Goal: Task Accomplishment & Management: Manage account settings

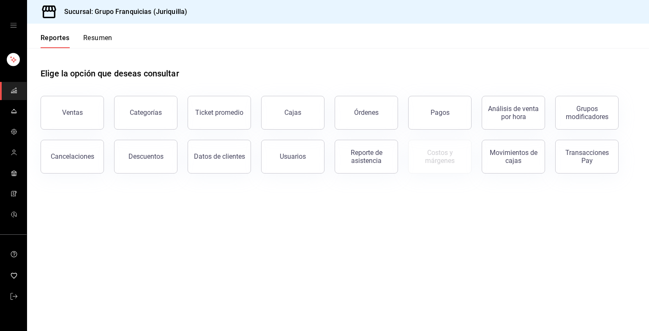
click at [105, 35] on button "Resumen" at bounding box center [97, 41] width 29 height 14
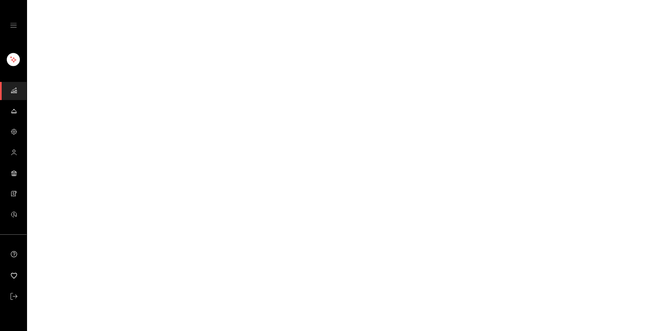
click at [105, 0] on html "GANA 1 MES GRATIS EN TU SUSCRIPCIÓN AQUÍ ¿Recuerdas cómo empezó tu restaurante?…" at bounding box center [324, 0] width 649 height 0
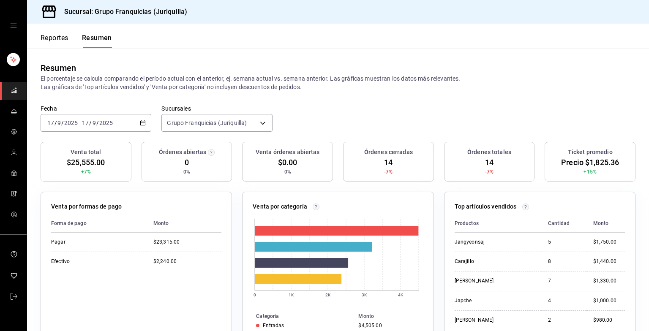
click at [110, 117] on div "[DATE] [DATE] - [DATE] [DATE]" at bounding box center [96, 123] width 111 height 18
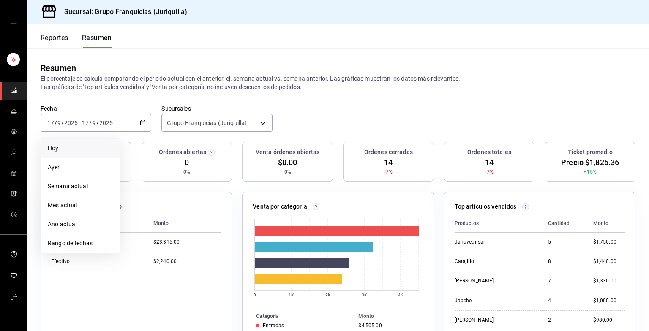
click at [63, 143] on li "Hoy" at bounding box center [80, 148] width 79 height 19
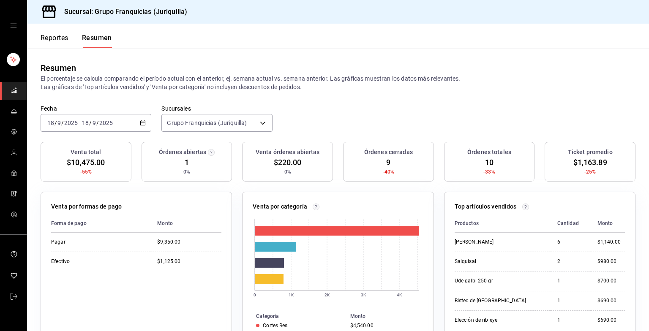
click at [57, 34] on font "Reportes" at bounding box center [55, 38] width 28 height 8
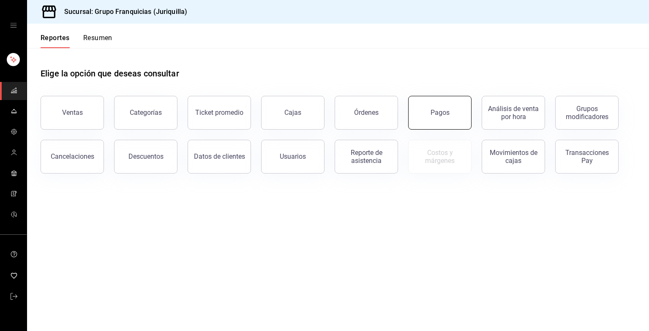
click at [455, 114] on button "Pagos" at bounding box center [439, 113] width 63 height 34
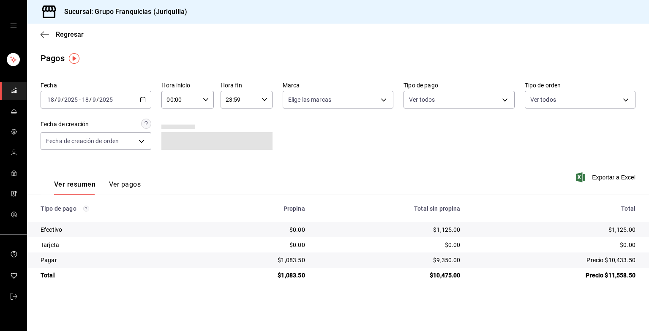
click at [142, 101] on icon "button" at bounding box center [143, 100] width 6 height 6
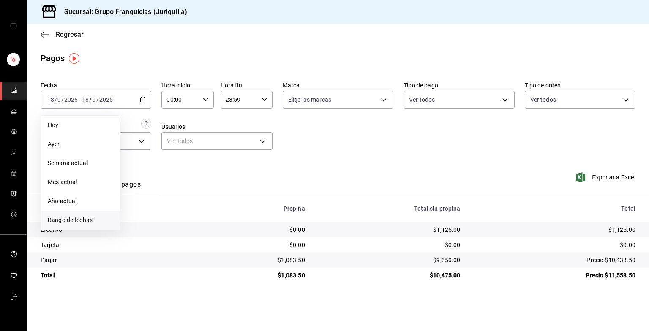
click at [76, 216] on span "Rango de fechas" at bounding box center [80, 220] width 65 height 9
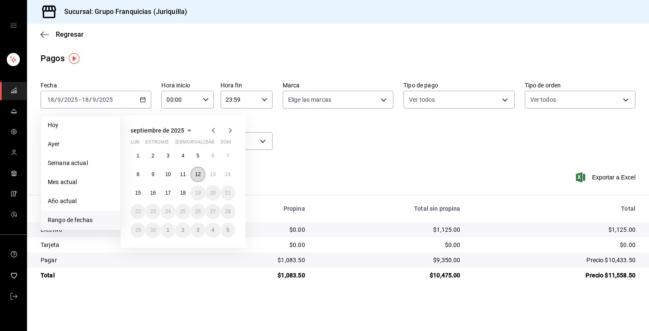
click at [197, 174] on abbr "12" at bounding box center [197, 175] width 5 height 6
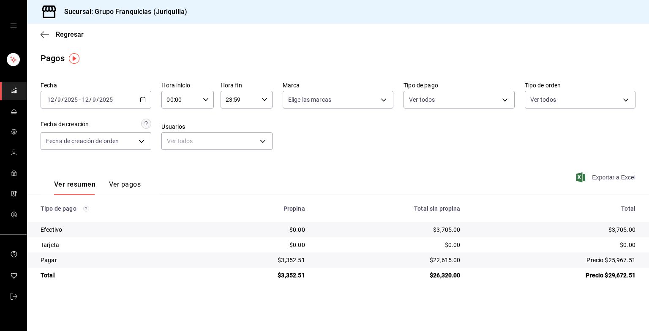
click at [616, 175] on font "Exportar a Excel" at bounding box center [614, 177] width 44 height 7
click at [45, 32] on icon "button" at bounding box center [45, 35] width 8 height 8
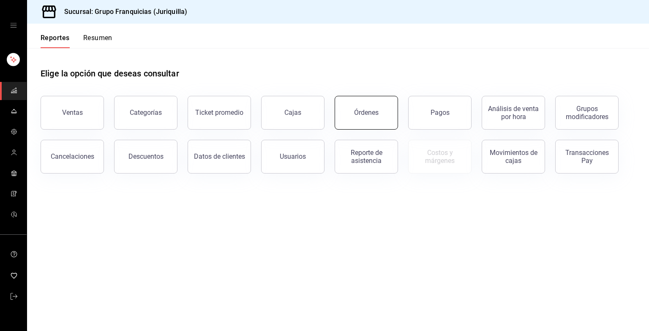
click at [353, 112] on button "Órdenes" at bounding box center [366, 113] width 63 height 34
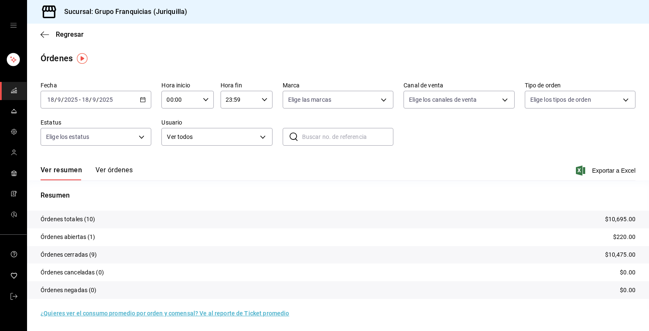
click at [105, 101] on input "2025" at bounding box center [106, 99] width 14 height 7
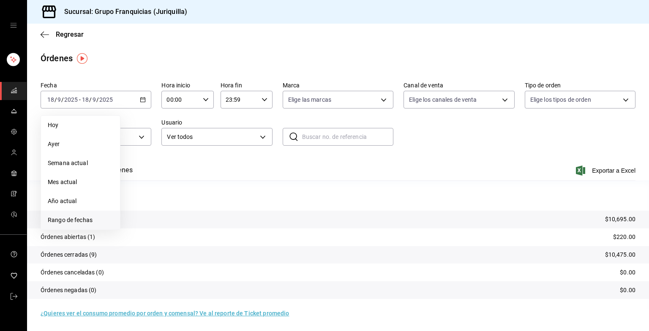
click at [83, 222] on span "Rango de fechas" at bounding box center [80, 220] width 65 height 9
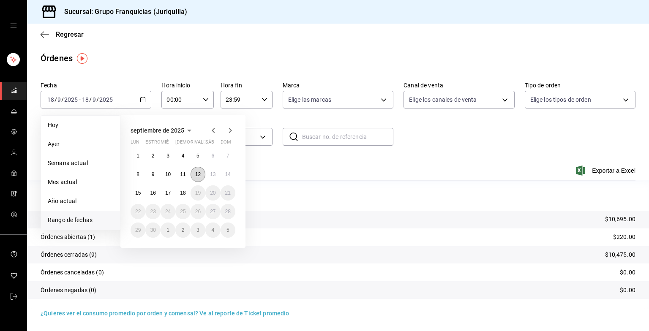
click at [203, 174] on button "12" at bounding box center [198, 174] width 15 height 15
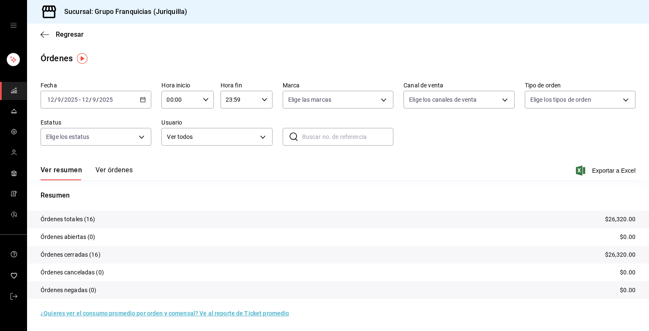
click at [237, 268] on tr "Órdenes canceladas (0) $0.00" at bounding box center [338, 273] width 622 height 18
click at [119, 169] on button "Ver órdenes" at bounding box center [113, 173] width 37 height 14
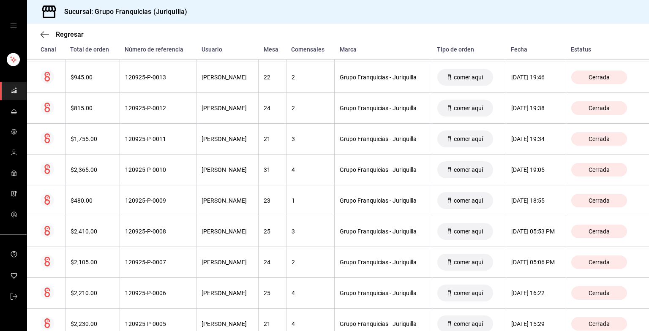
scroll to position [249, 0]
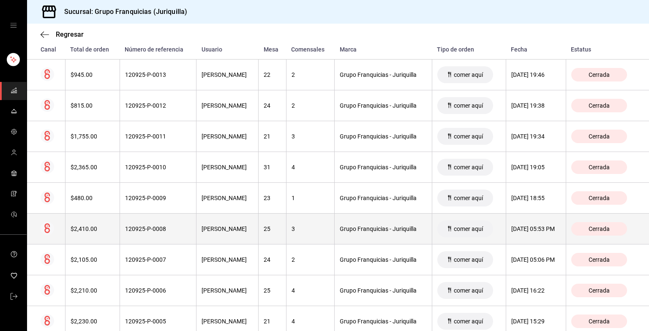
click at [317, 224] on th "3" at bounding box center [310, 229] width 49 height 31
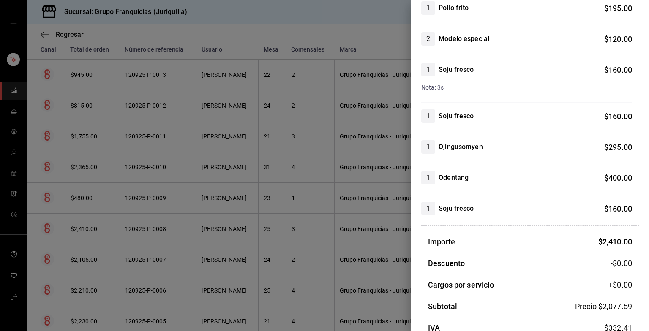
scroll to position [257, 0]
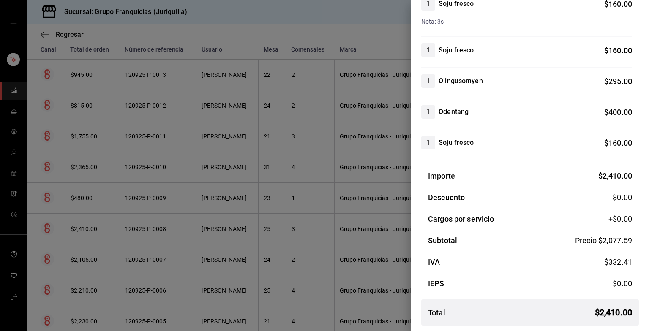
click at [296, 242] on div at bounding box center [324, 165] width 649 height 331
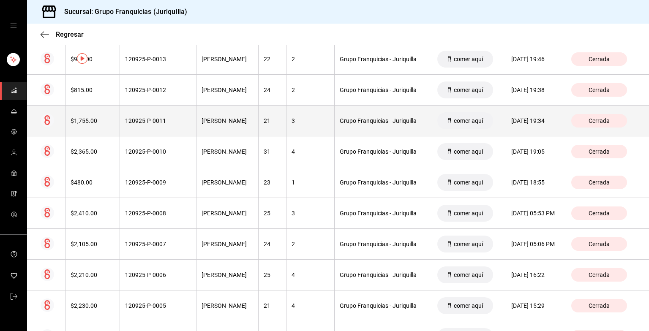
scroll to position [0, 0]
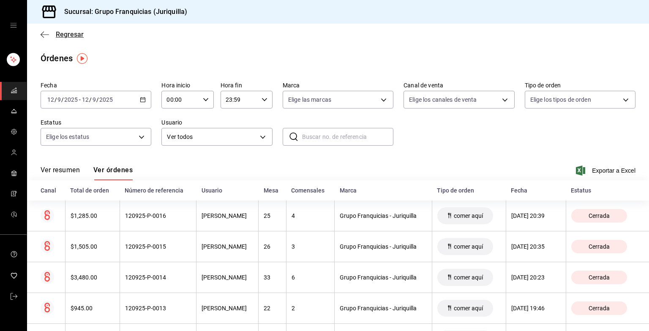
click at [51, 34] on span "Regresar" at bounding box center [62, 34] width 43 height 8
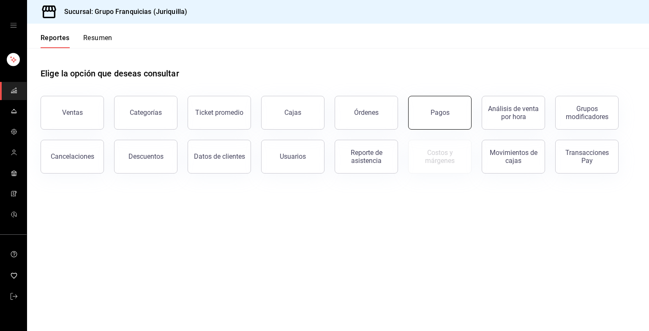
click at [441, 113] on div "Pagos" at bounding box center [440, 113] width 19 height 8
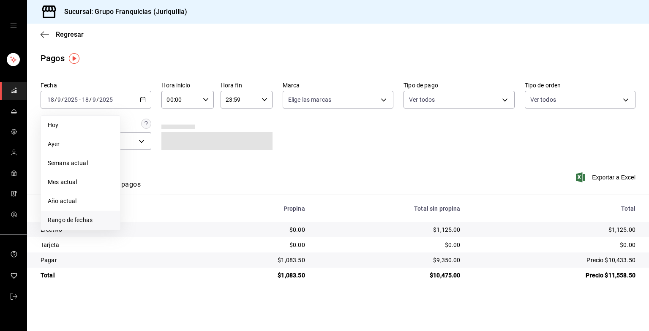
click at [85, 221] on span "Rango de fechas" at bounding box center [80, 220] width 65 height 9
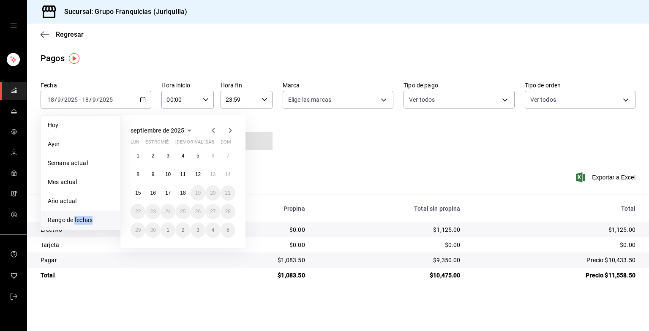
click at [85, 221] on span "Rango de fechas" at bounding box center [80, 220] width 65 height 9
drag, startPoint x: 85, startPoint y: 221, endPoint x: 209, endPoint y: 177, distance: 131.1
click at [209, 177] on button "13" at bounding box center [212, 174] width 15 height 15
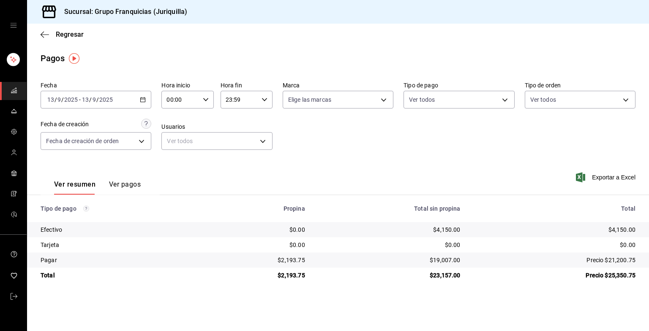
click at [121, 183] on button "Ver pagos" at bounding box center [125, 187] width 32 height 14
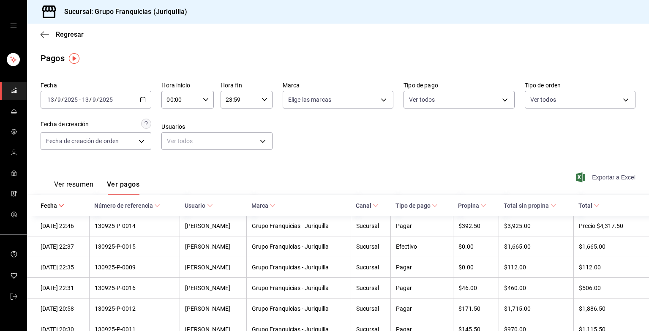
click at [610, 172] on span "Exportar a Excel" at bounding box center [607, 177] width 58 height 10
click at [128, 102] on div "[DATE] [DATE] - [DATE] [DATE]" at bounding box center [96, 100] width 111 height 18
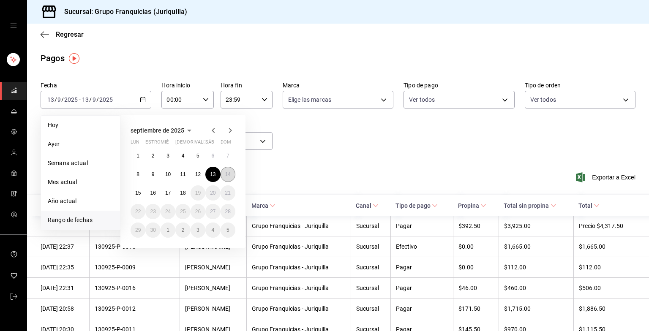
click at [225, 174] on abbr "14" at bounding box center [227, 175] width 5 height 6
click at [225, 174] on div "Ver resumen Ver pagos Exportar a Excel" at bounding box center [338, 182] width 622 height 45
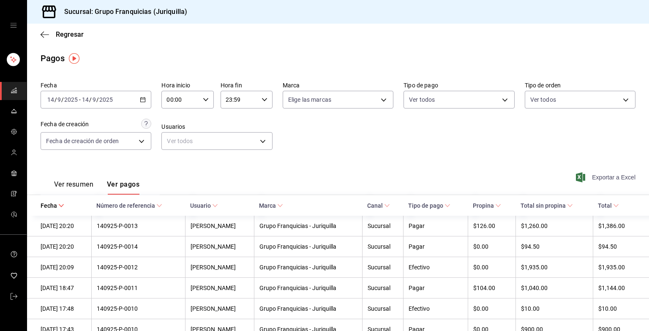
click at [599, 174] on font "Exportar a Excel" at bounding box center [614, 177] width 44 height 7
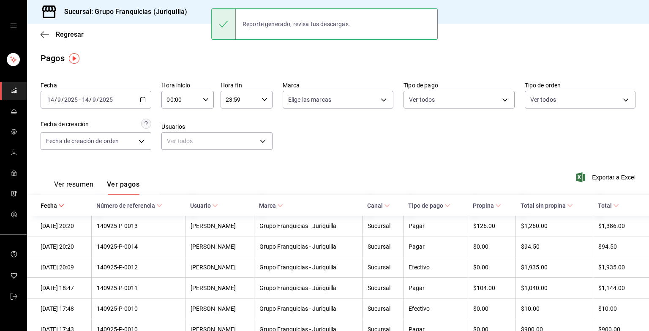
click at [38, 39] on div "Regresar" at bounding box center [338, 35] width 622 height 22
click at [58, 34] on span "Regresar" at bounding box center [70, 34] width 28 height 8
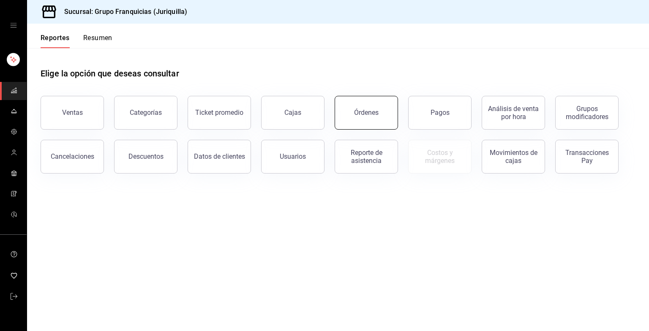
click at [374, 125] on button "Órdenes" at bounding box center [366, 113] width 63 height 34
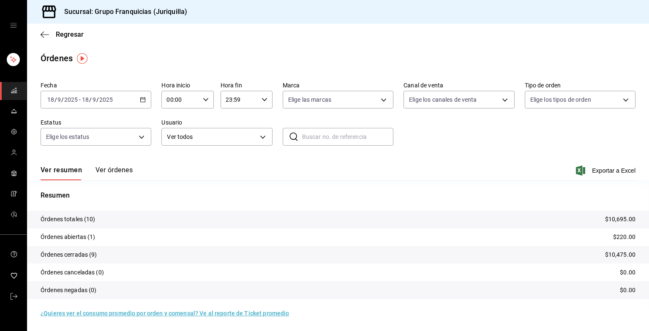
click at [95, 109] on div "Fecha [DATE] [DATE] - [DATE] [DATE] Hora inicio 00:00 Hora inicio Hora fin 23:5…" at bounding box center [338, 117] width 595 height 78
click at [95, 101] on input "9" at bounding box center [94, 99] width 4 height 7
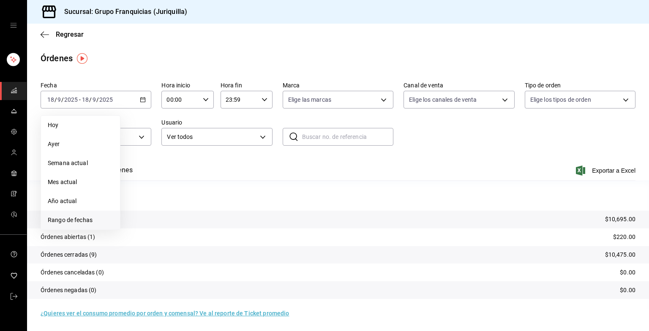
click at [79, 217] on span "Rango de fechas" at bounding box center [80, 220] width 65 height 9
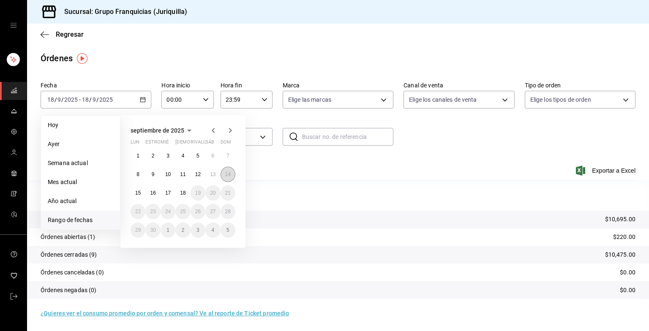
click at [229, 172] on abbr "14" at bounding box center [227, 175] width 5 height 6
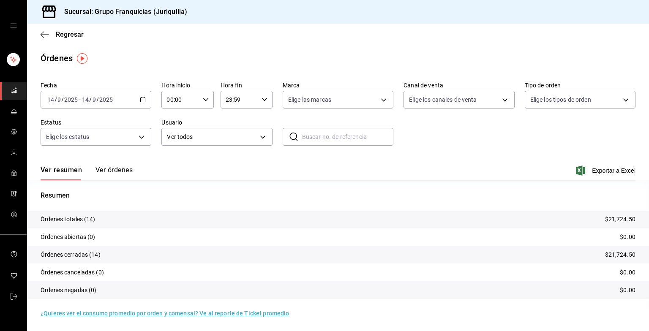
click at [106, 173] on button "Ver órdenes" at bounding box center [113, 173] width 37 height 14
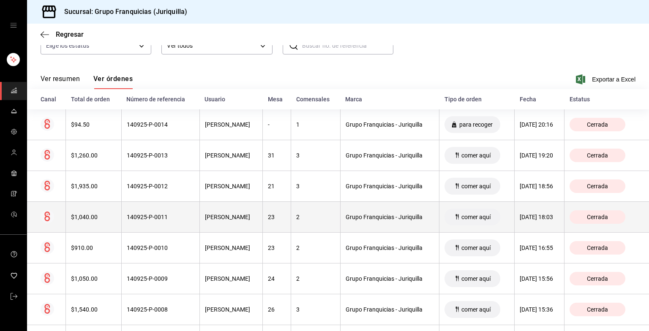
scroll to position [98, 0]
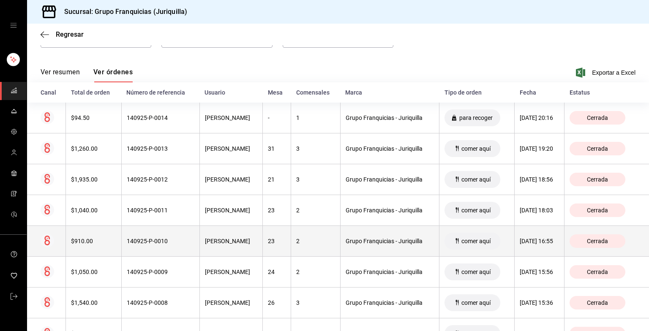
click at [191, 238] on th "140925-P-0010" at bounding box center [160, 241] width 78 height 31
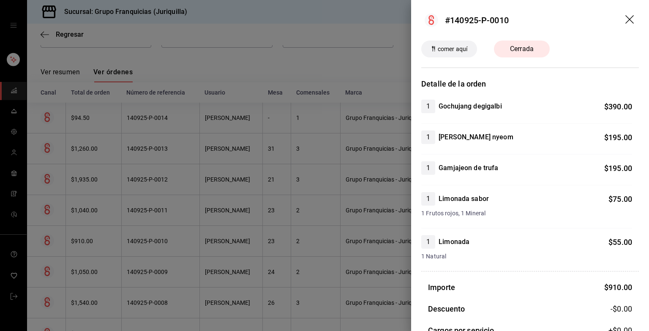
scroll to position [112, 0]
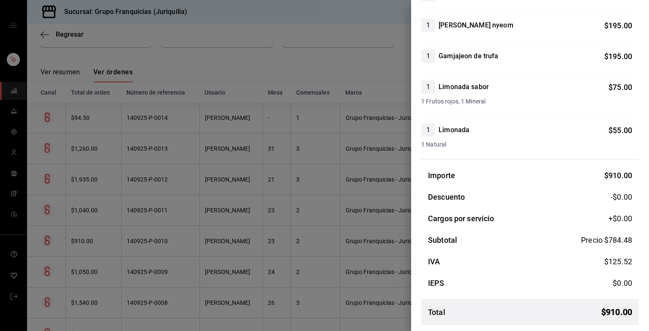
click at [262, 216] on div at bounding box center [324, 165] width 649 height 331
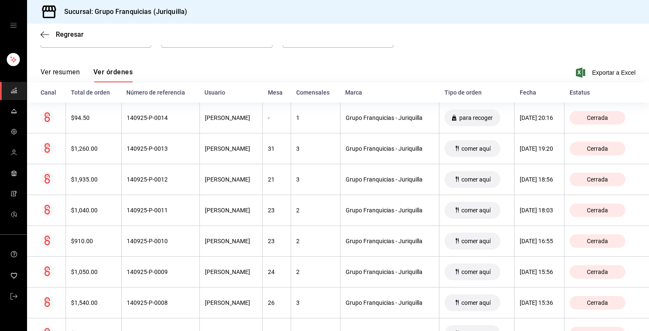
scroll to position [0, 0]
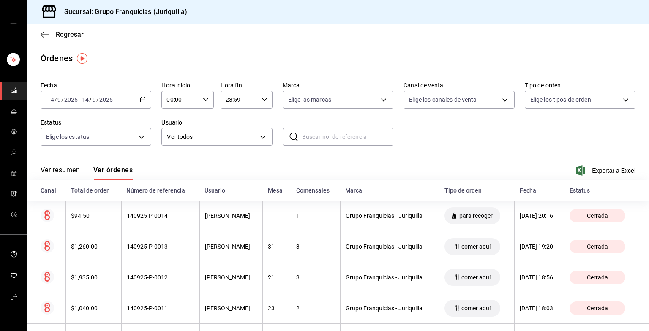
click at [141, 96] on div "[DATE] [DATE] - [DATE] [DATE]" at bounding box center [96, 100] width 111 height 18
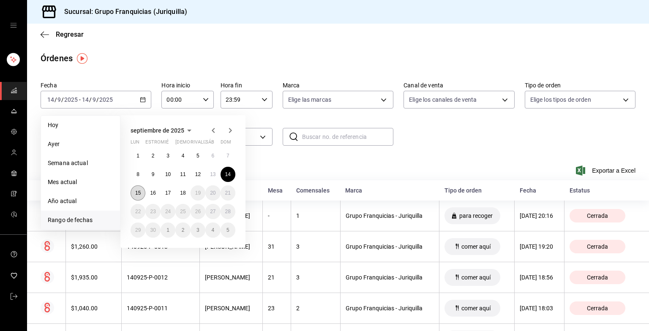
click at [135, 197] on button "15" at bounding box center [138, 192] width 15 height 15
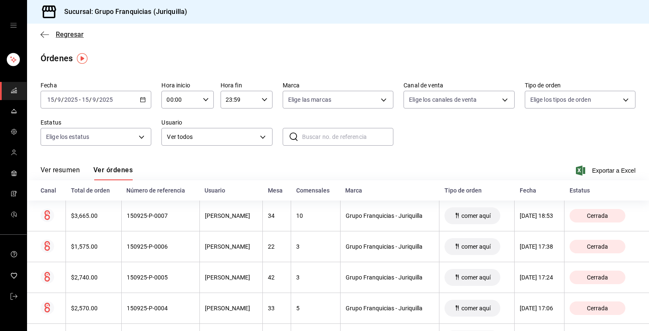
click at [47, 34] on icon "button" at bounding box center [45, 35] width 8 height 8
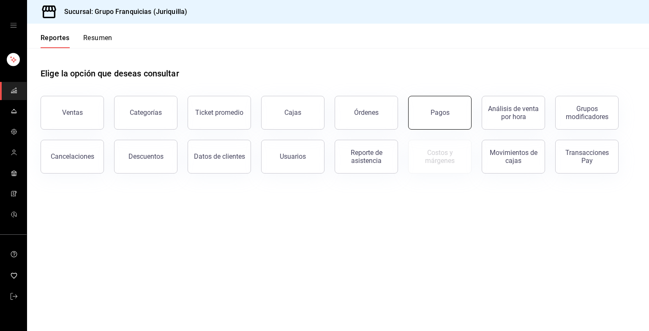
click at [425, 112] on button "Pagos" at bounding box center [439, 113] width 63 height 34
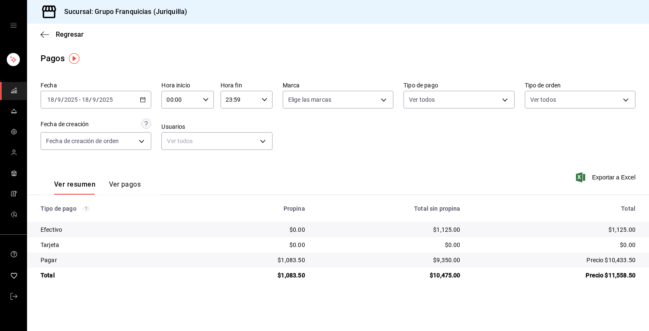
click at [125, 108] on div "[DATE] [DATE] - [DATE] [DATE]" at bounding box center [96, 100] width 111 height 18
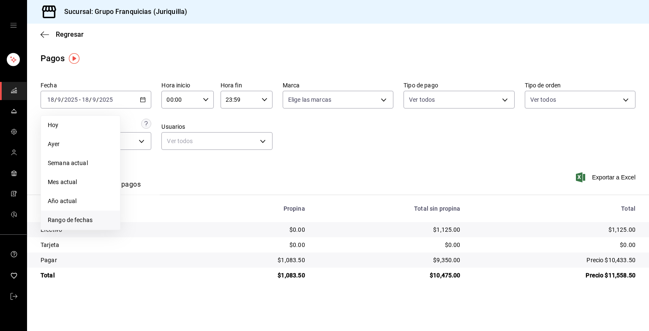
click at [85, 221] on span "Rango de fechas" at bounding box center [80, 220] width 65 height 9
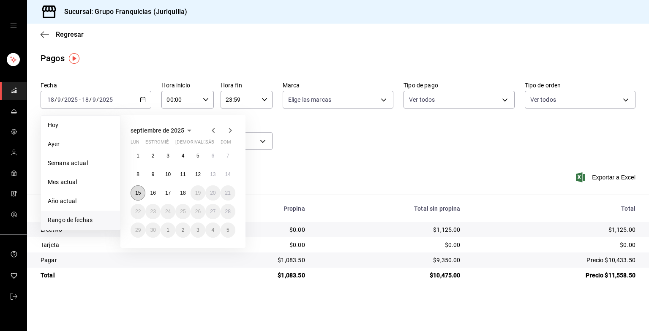
click at [136, 195] on abbr "15" at bounding box center [137, 193] width 5 height 6
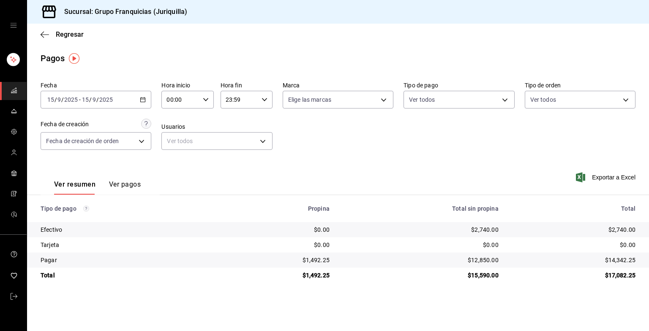
click at [132, 183] on button "Ver pagos" at bounding box center [125, 187] width 32 height 14
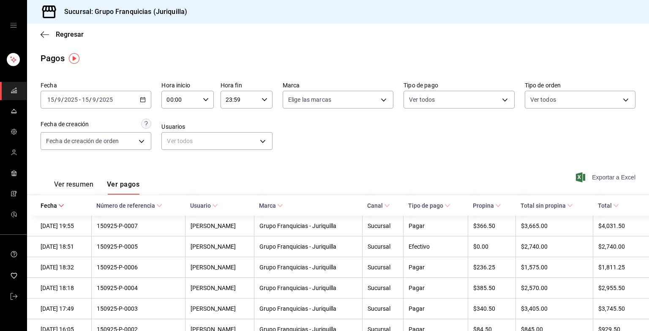
click at [618, 176] on font "Exportar a Excel" at bounding box center [614, 177] width 44 height 7
click at [123, 100] on div "[DATE] [DATE] - [DATE] [DATE]" at bounding box center [96, 100] width 111 height 18
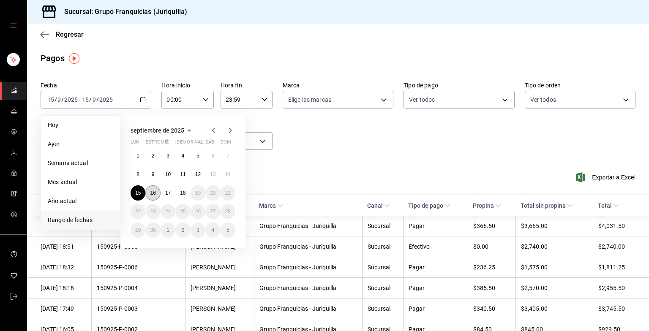
click at [153, 195] on abbr "16" at bounding box center [152, 193] width 5 height 6
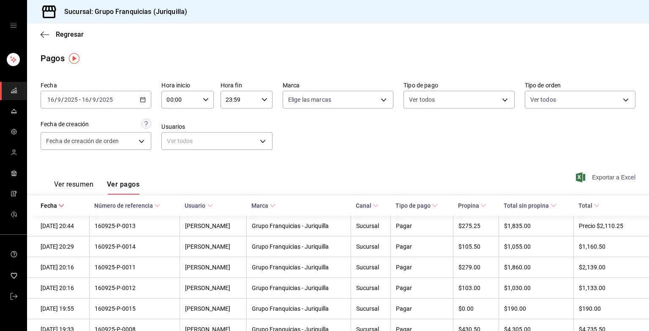
click at [598, 183] on div "Exportar a Excel" at bounding box center [575, 177] width 119 height 35
click at [592, 176] on font "Exportar a Excel" at bounding box center [614, 177] width 44 height 7
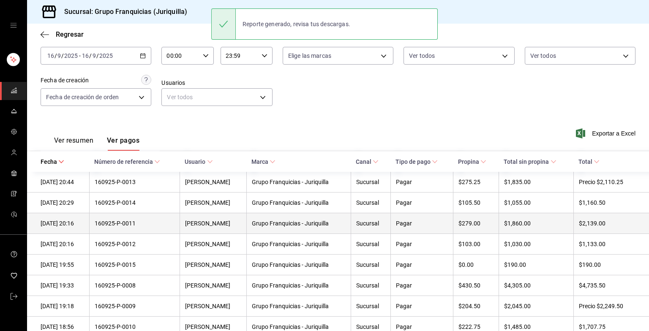
scroll to position [48, 0]
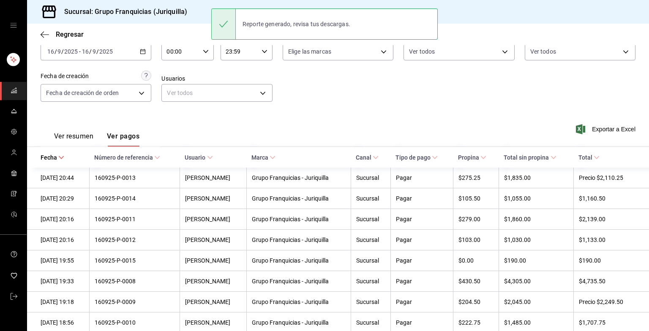
click at [298, 119] on div "Ver resumen Ver pagos Exportar a Excel" at bounding box center [338, 134] width 622 height 45
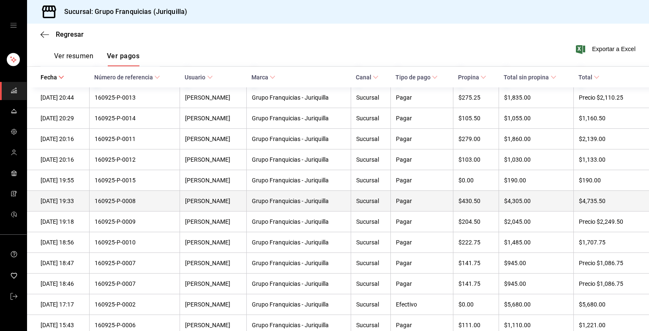
scroll to position [234, 0]
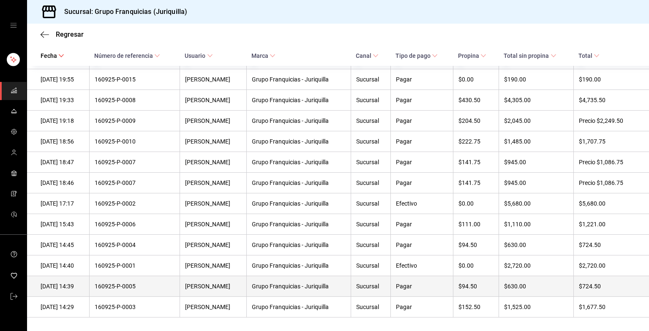
click at [415, 290] on th "Pagar" at bounding box center [421, 286] width 63 height 21
click at [473, 281] on th "$94.50" at bounding box center [476, 286] width 46 height 21
click at [80, 287] on div "[DATE] 14:39" at bounding box center [63, 286] width 44 height 7
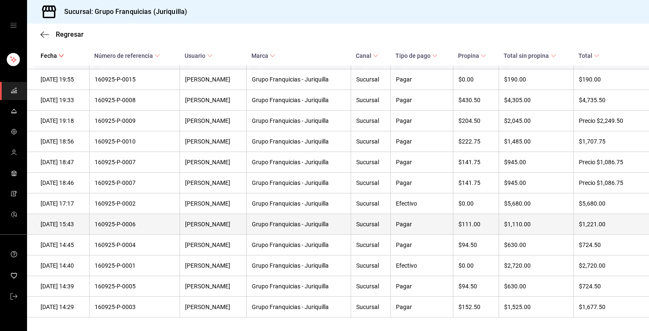
click at [263, 233] on th "Grupo Franquicias - Juriquilla" at bounding box center [298, 224] width 104 height 21
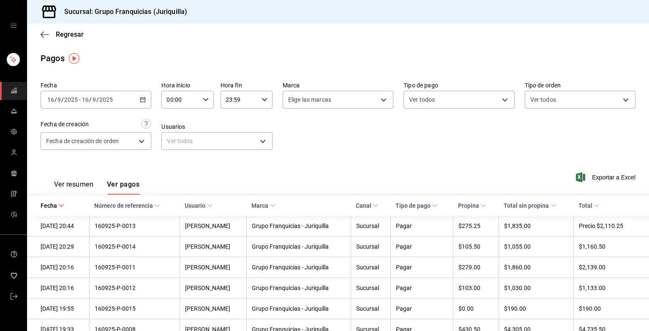
click at [125, 90] on div "Fecha [DATE] [DATE] - [DATE] [DATE]" at bounding box center [96, 95] width 111 height 27
click at [142, 97] on icon "button" at bounding box center [143, 100] width 6 height 6
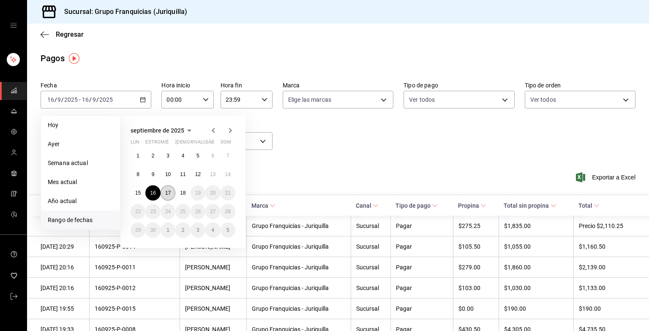
click at [171, 194] on button "17" at bounding box center [168, 192] width 15 height 15
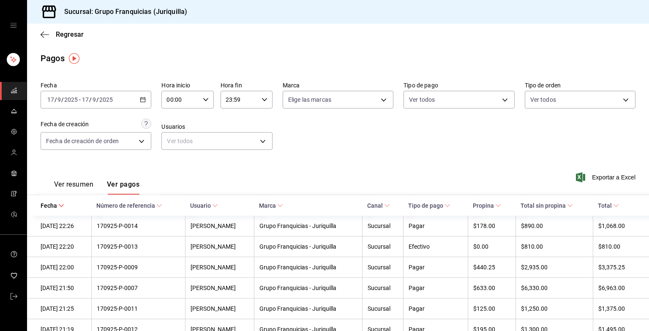
drag, startPoint x: 571, startPoint y: 1, endPoint x: 502, endPoint y: 141, distance: 156.6
click at [502, 141] on div "Fecha [DATE] [DATE] - [DATE] [DATE] Hora inicio 00:00 Hora inicio Hora fin 23:5…" at bounding box center [338, 119] width 595 height 82
click at [593, 176] on font "Exportar a Excel" at bounding box center [614, 177] width 44 height 7
